Goal: Task Accomplishment & Management: Manage account settings

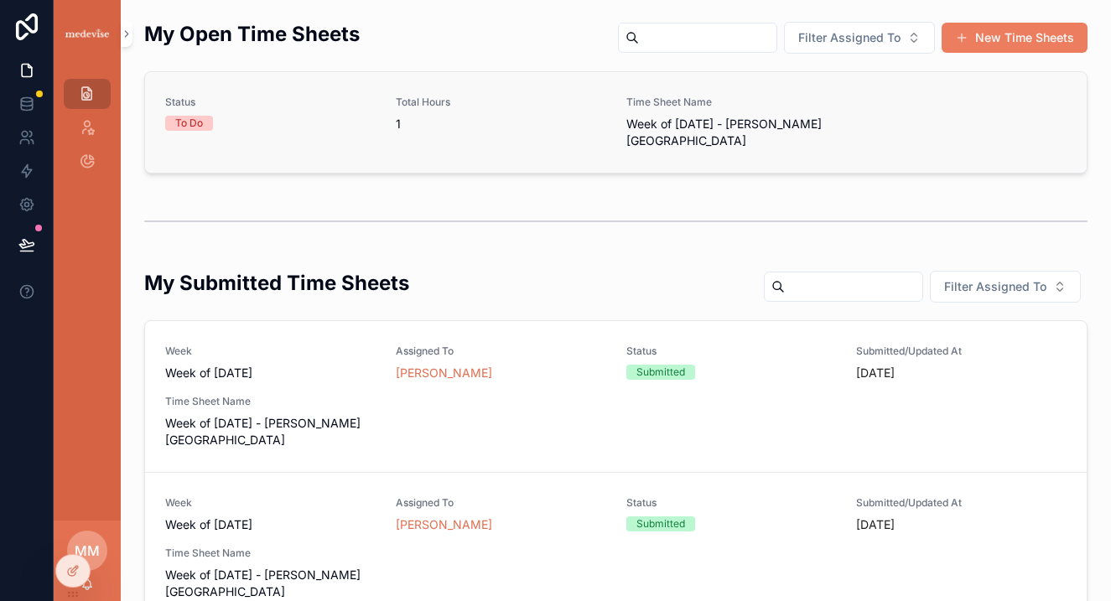
click at [445, 143] on div "Total Hours 1" at bounding box center [501, 123] width 210 height 54
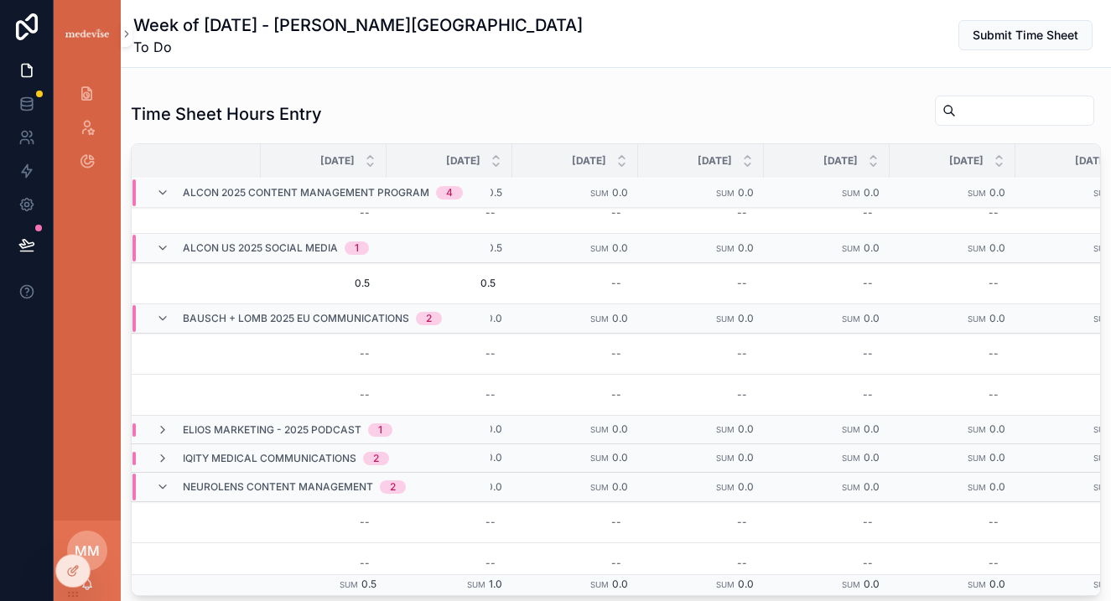
scroll to position [262, 230]
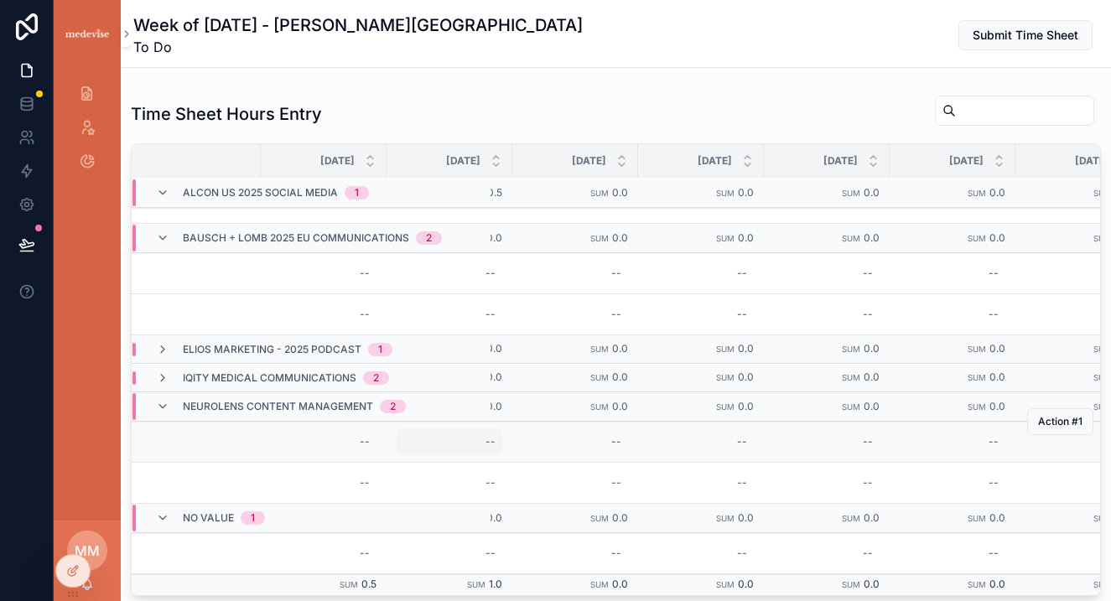
click at [454, 428] on div "--" at bounding box center [450, 441] width 106 height 27
type input "***"
click at [684, 454] on icon "scrollable content" at bounding box center [690, 448] width 13 height 13
click at [718, 436] on div "--" at bounding box center [701, 441] width 106 height 27
type input "***"
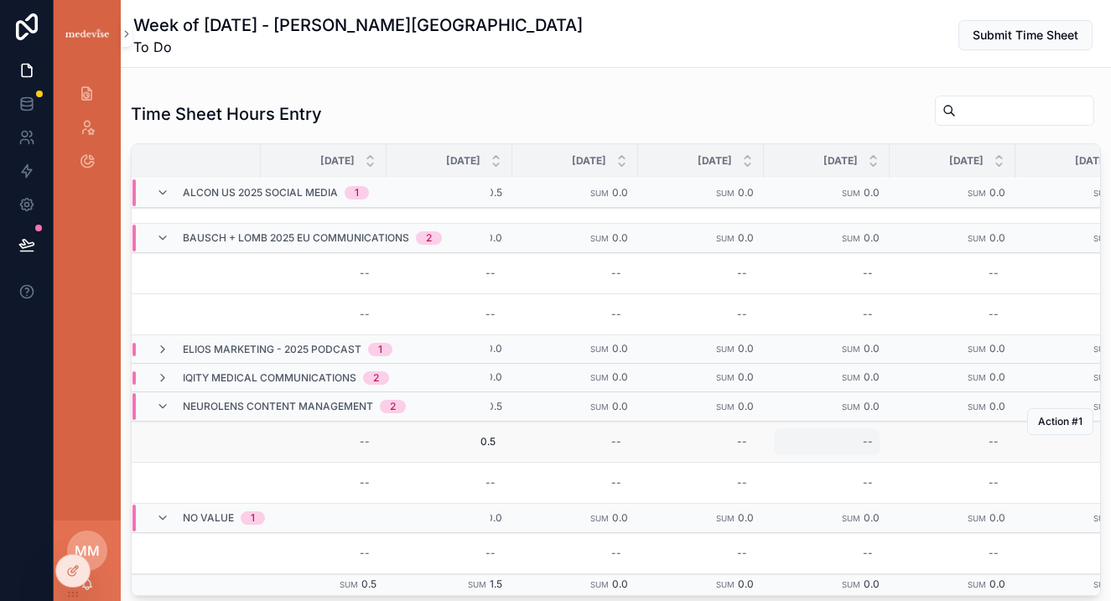
click at [821, 428] on div "--" at bounding box center [827, 441] width 106 height 27
click at [723, 428] on div "--" at bounding box center [701, 441] width 106 height 27
click at [940, 449] on icon "scrollable content" at bounding box center [943, 449] width 8 height 6
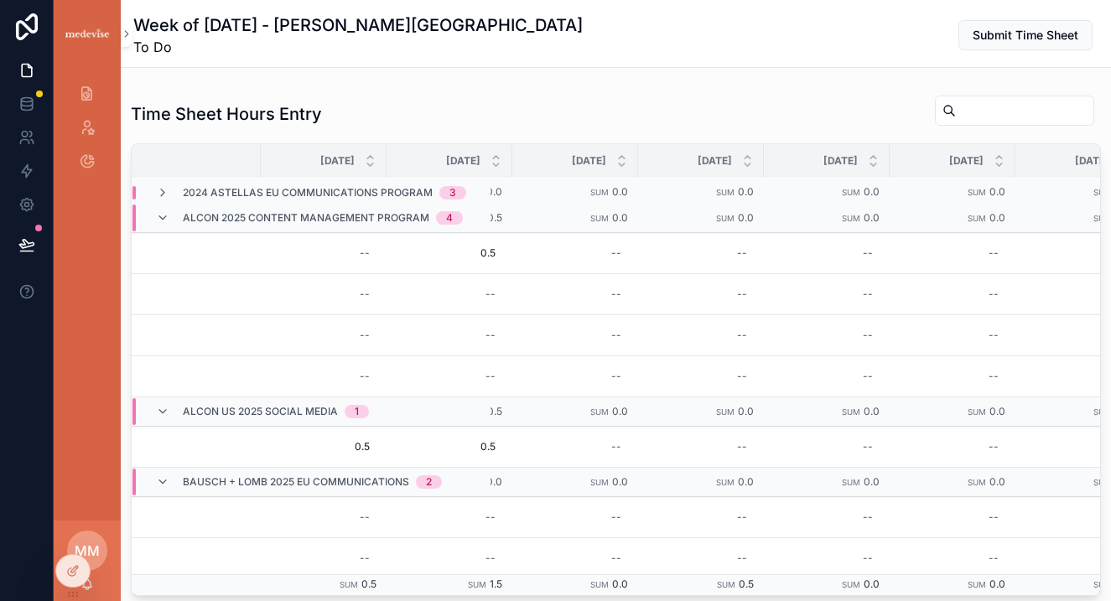
scroll to position [2, 230]
